Goal: Task Accomplishment & Management: Complete application form

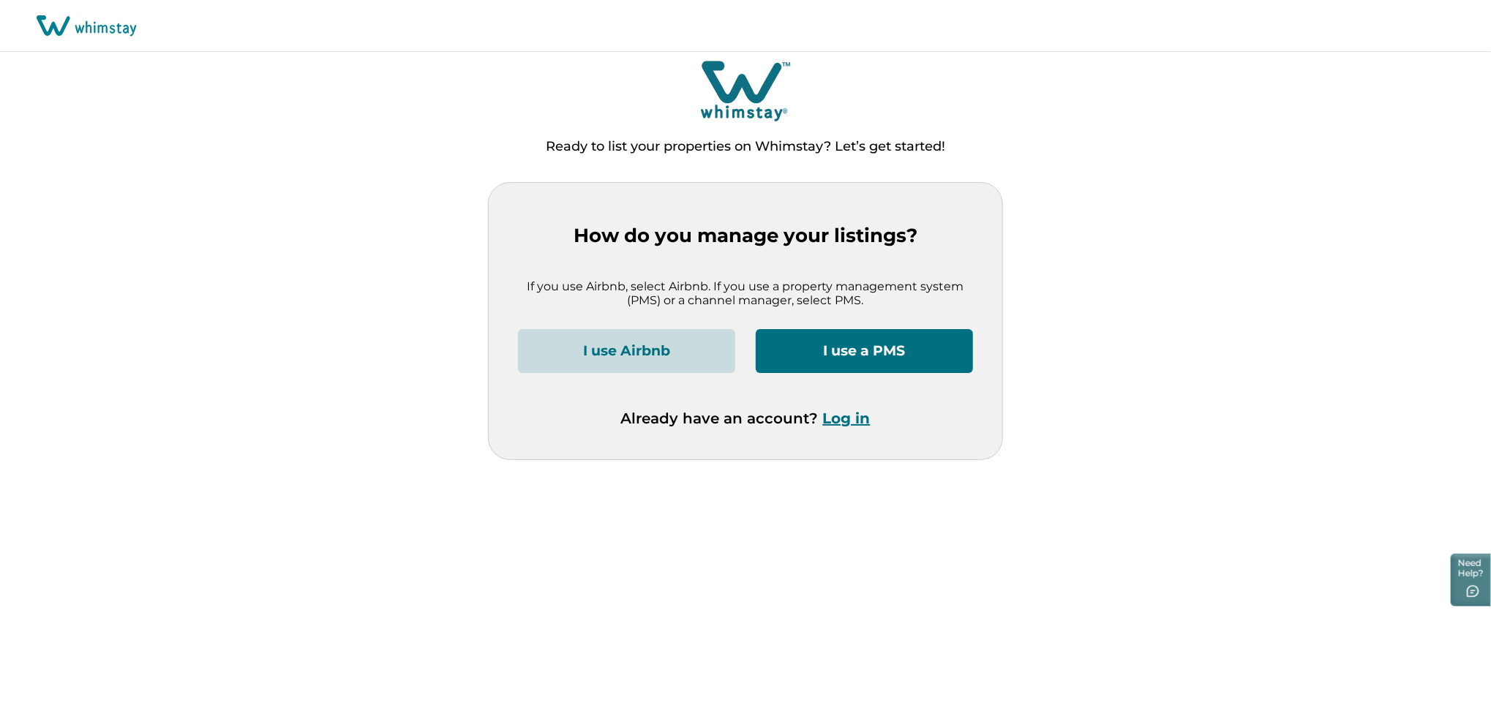
click at [846, 423] on button "Log in" at bounding box center [847, 419] width 48 height 18
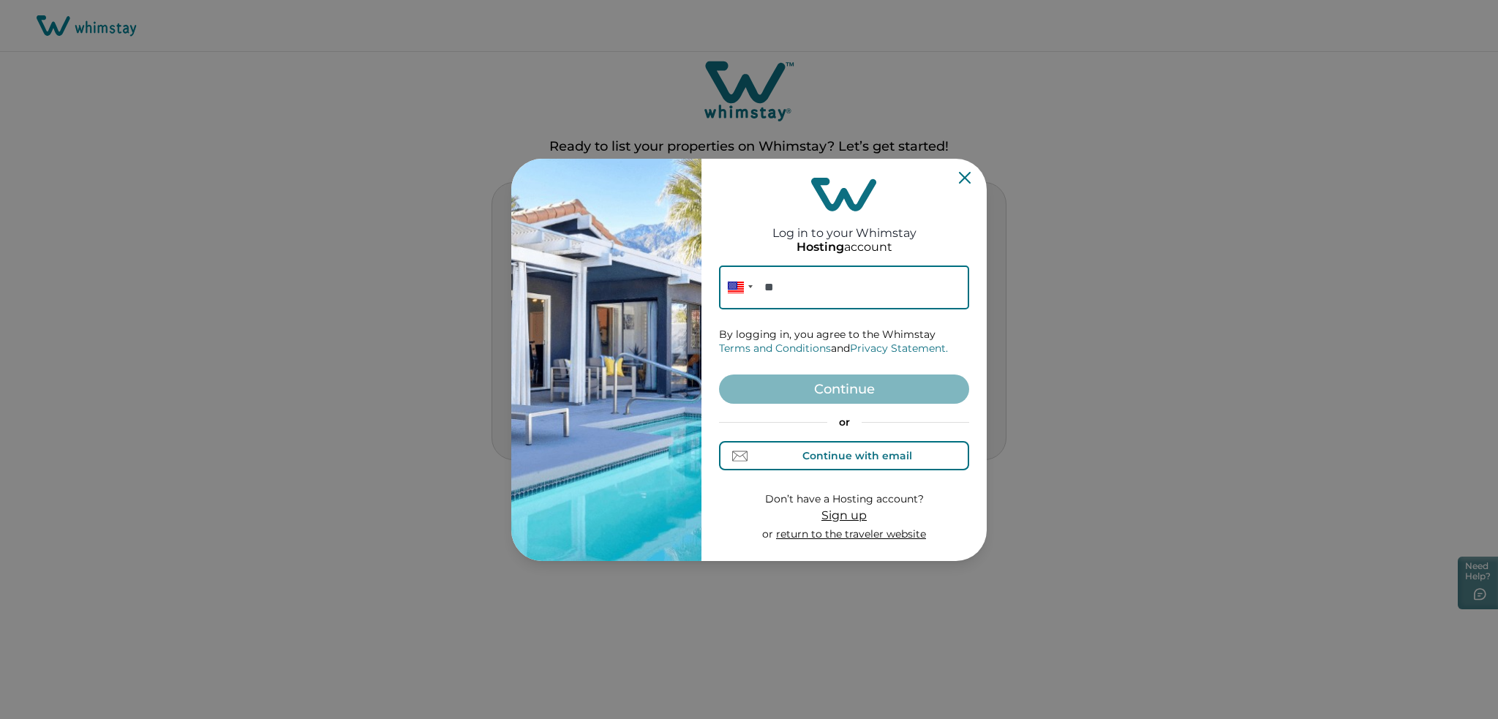
click at [821, 452] on div "Continue with email" at bounding box center [857, 456] width 110 height 12
click at [801, 283] on input at bounding box center [844, 288] width 250 height 44
click at [833, 299] on input at bounding box center [844, 288] width 250 height 44
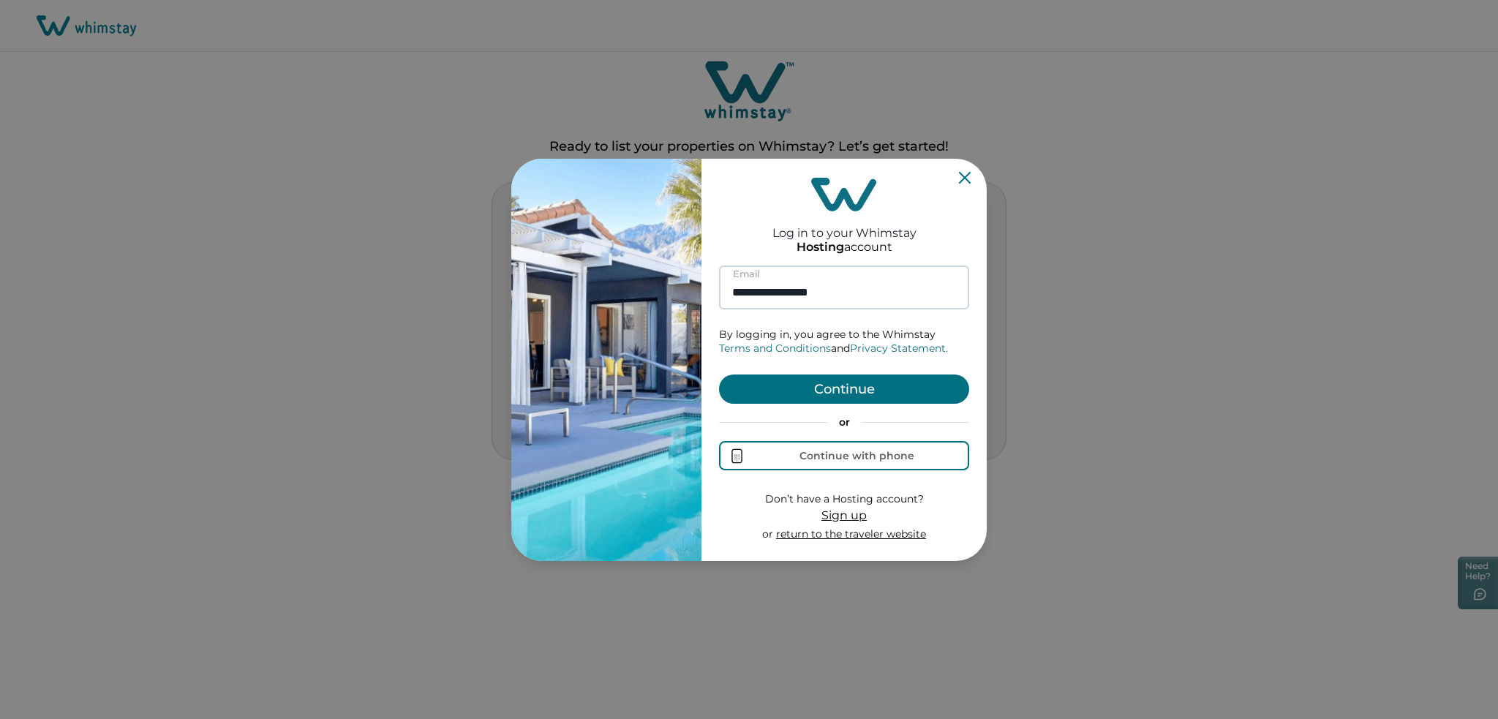
type input "**********"
click at [719, 375] on button "Continue" at bounding box center [844, 389] width 250 height 29
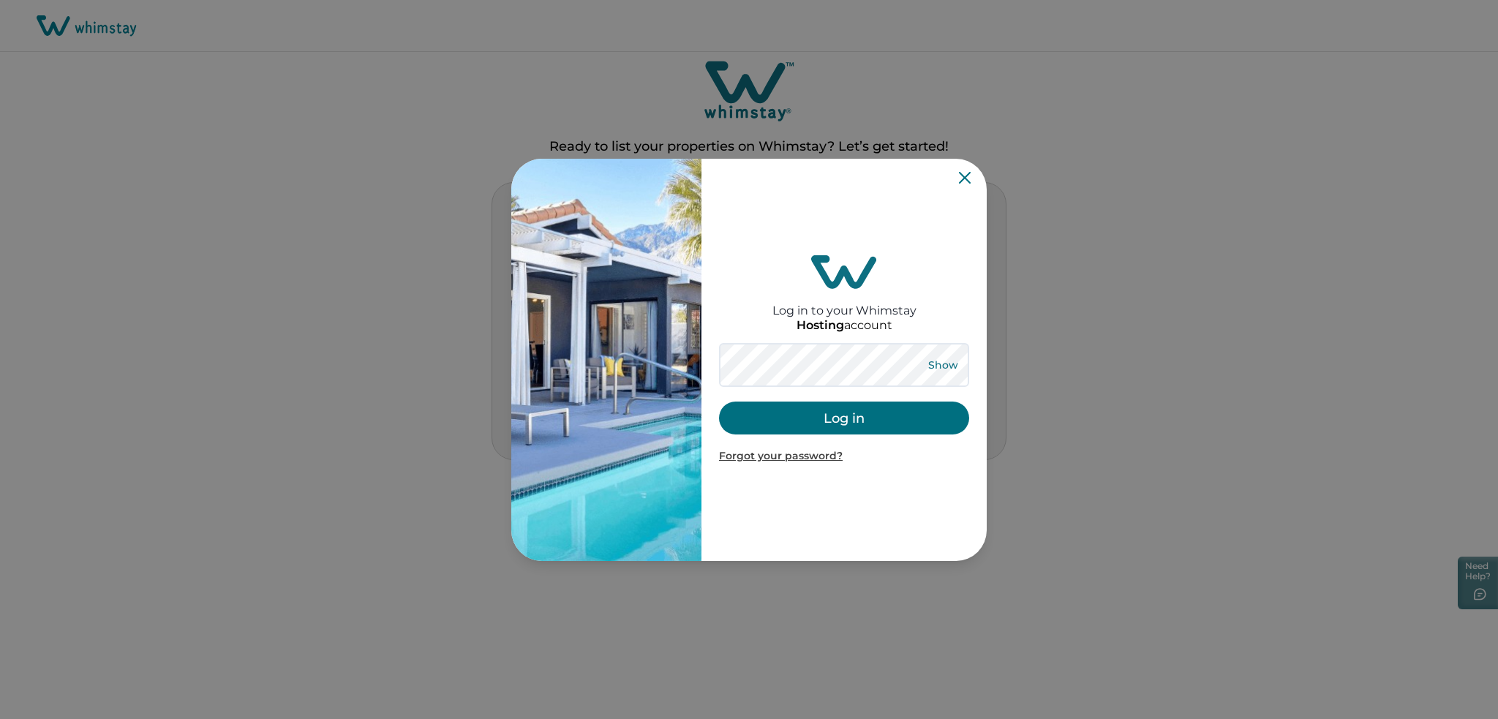
click at [925, 360] on button "Show" at bounding box center [943, 365] width 53 height 20
click at [836, 419] on button "Log in" at bounding box center [844, 418] width 250 height 33
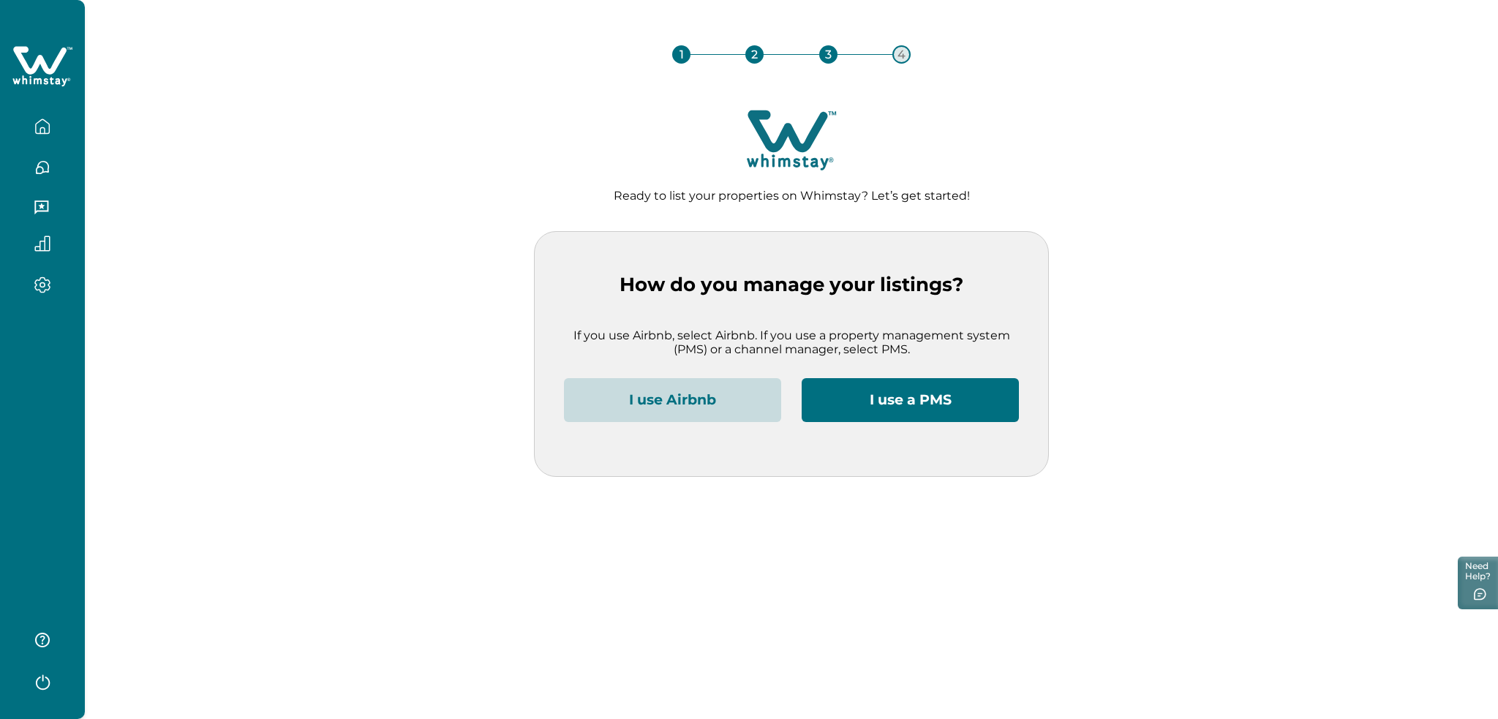
click at [641, 388] on button "I use Airbnb" at bounding box center [672, 400] width 217 height 44
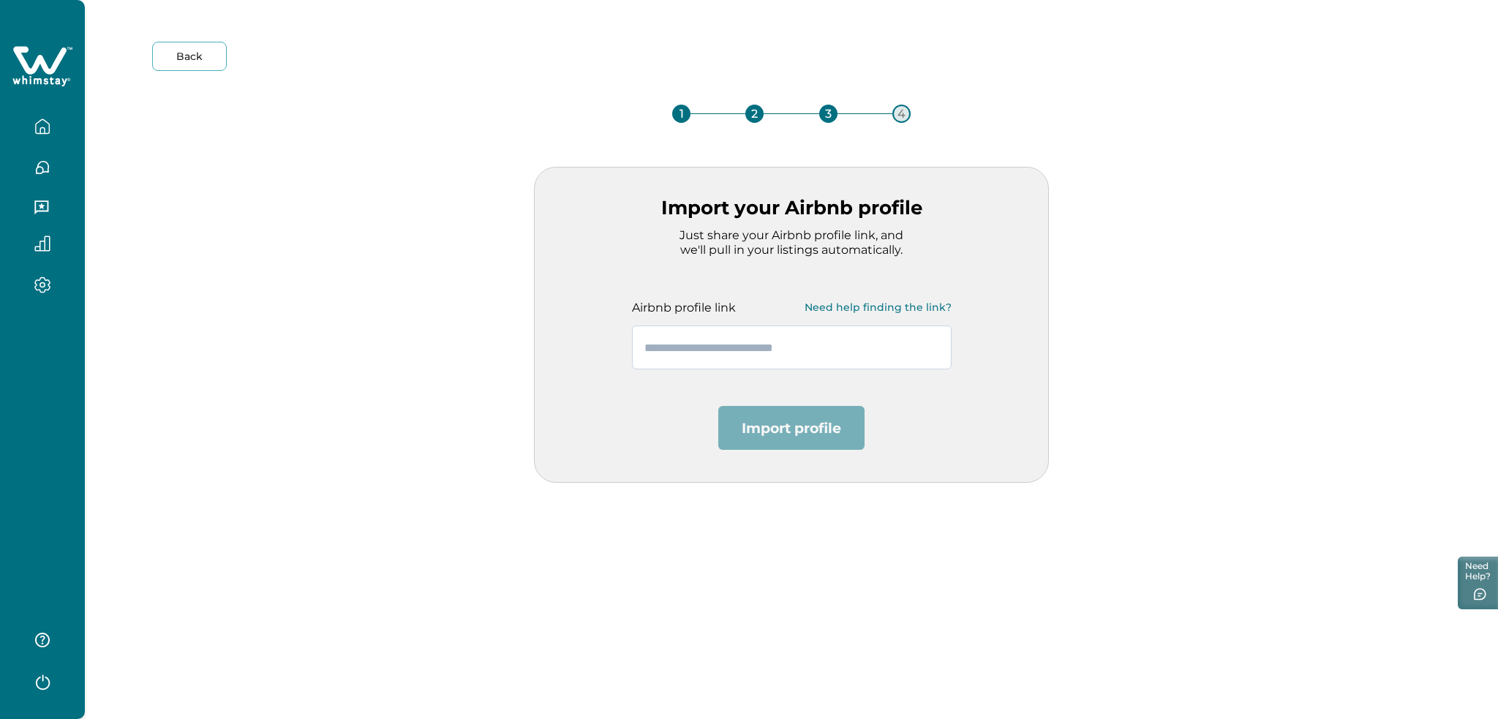
click at [672, 351] on input "text" at bounding box center [792, 348] width 320 height 44
click at [0, 397] on div at bounding box center [42, 359] width 85 height 719
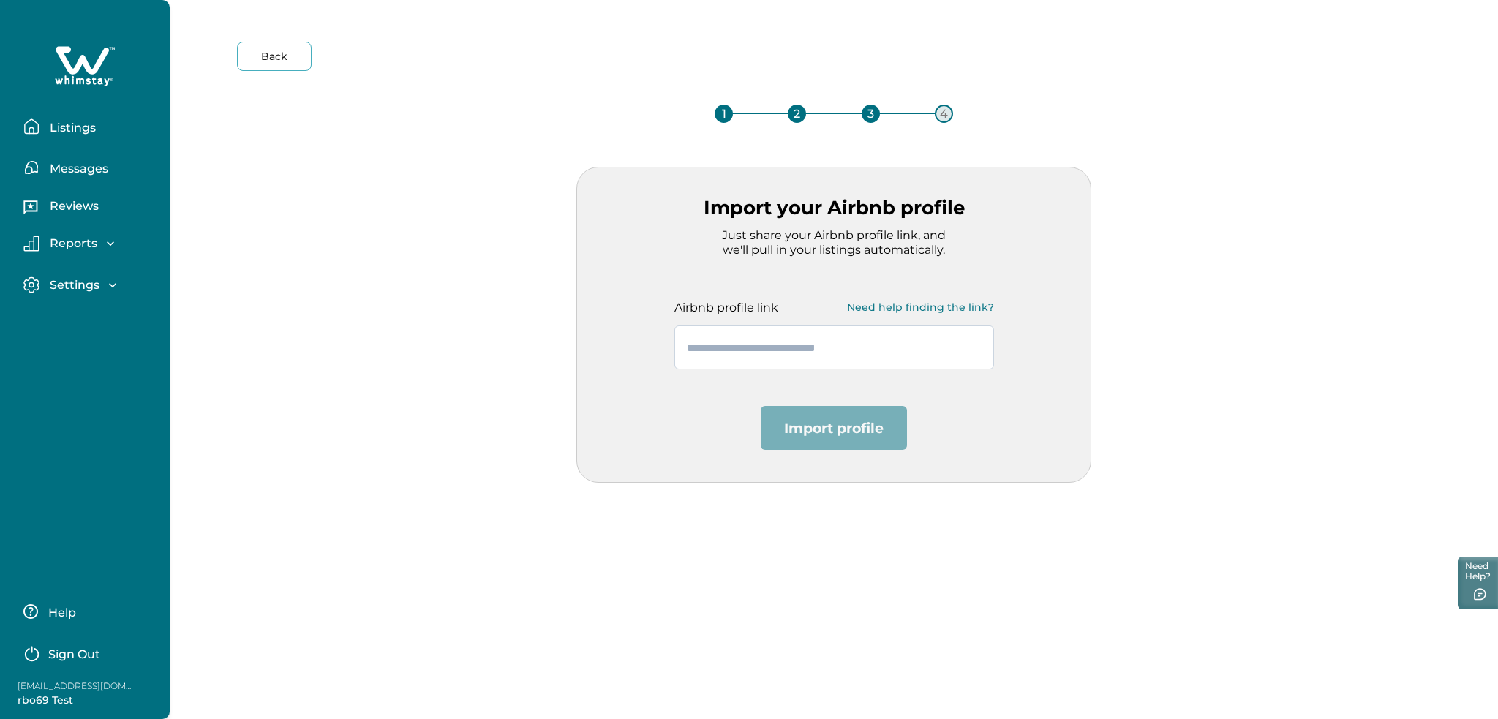
click at [780, 364] on input "text" at bounding box center [834, 348] width 320 height 44
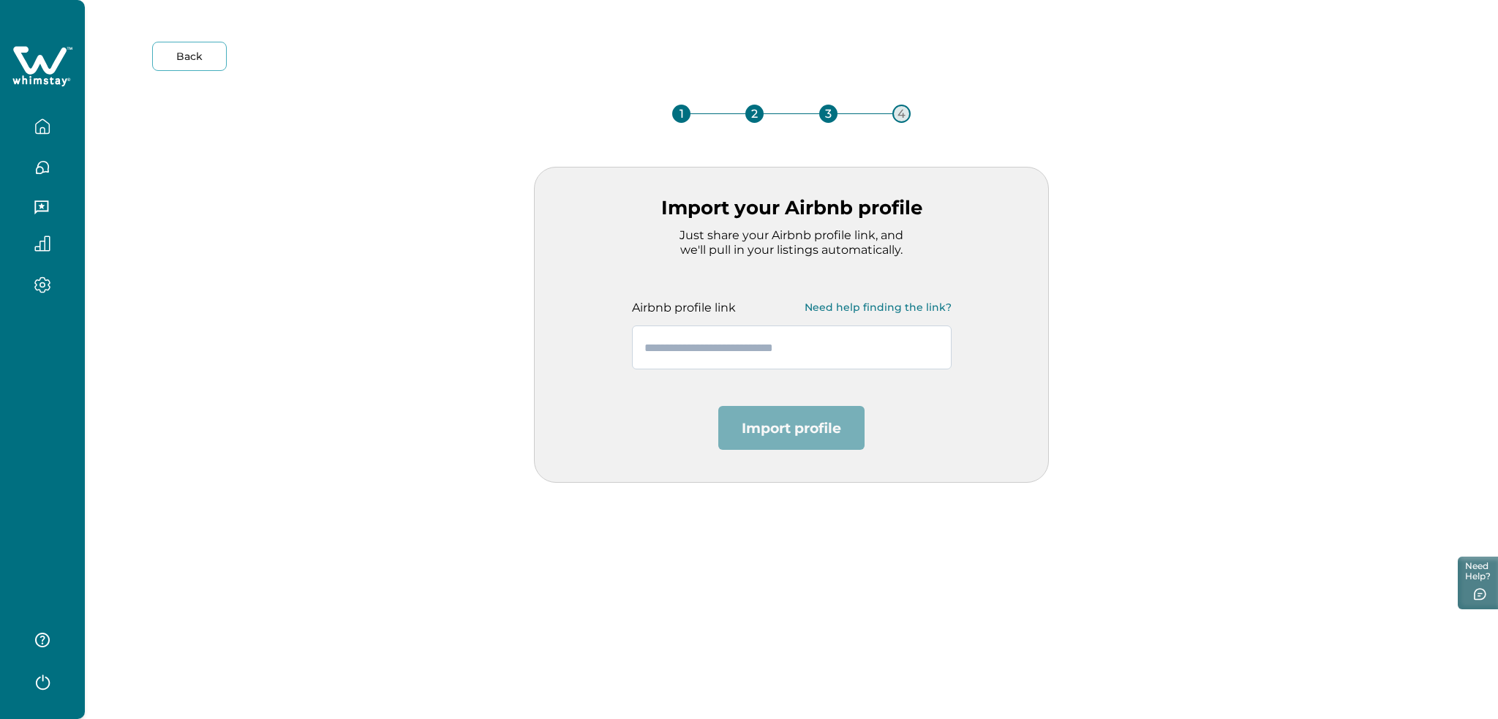
click at [756, 344] on input "text" at bounding box center [792, 348] width 320 height 44
click at [741, 350] on input "text" at bounding box center [792, 348] width 320 height 44
